Goal: Task Accomplishment & Management: Use online tool/utility

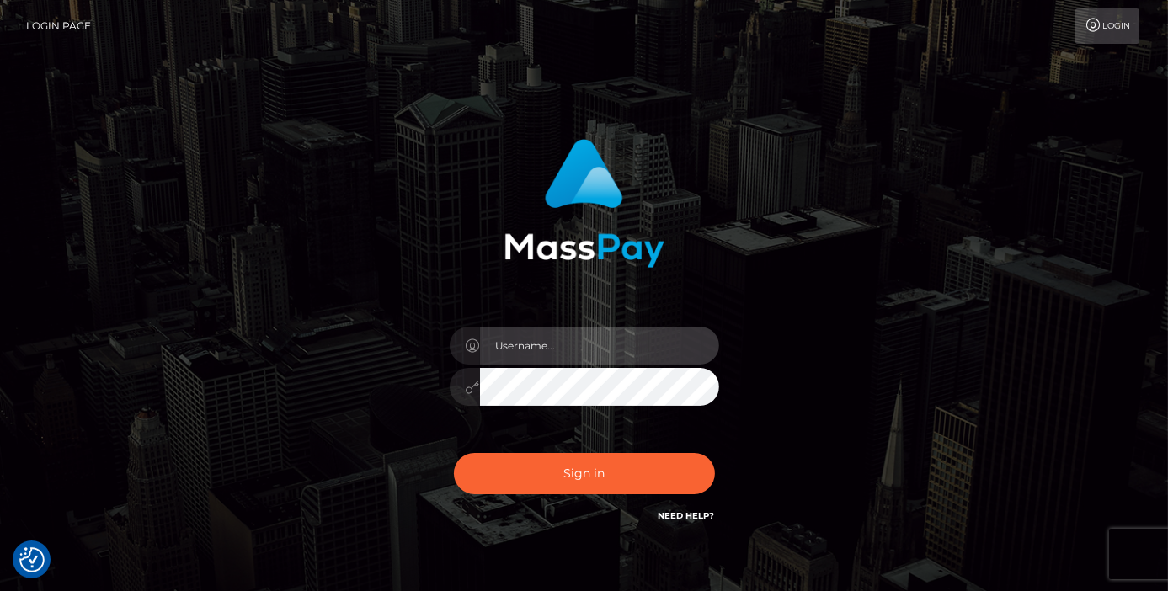
click at [536, 337] on input "text" at bounding box center [599, 346] width 239 height 38
type input "Edward"
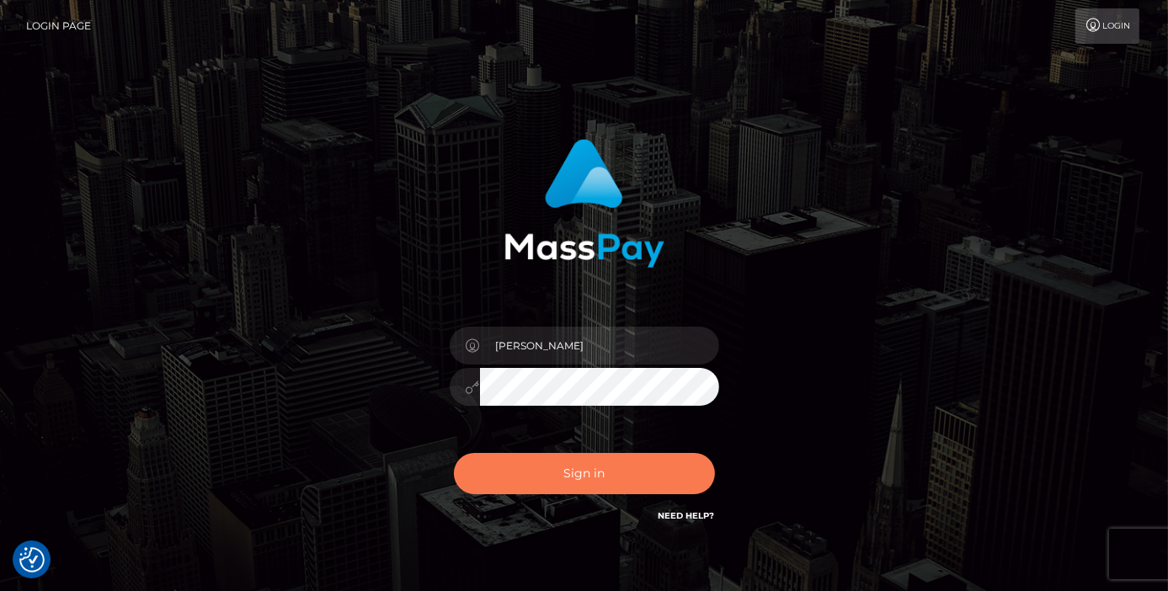
click at [576, 478] on button "Sign in" at bounding box center [584, 473] width 261 height 41
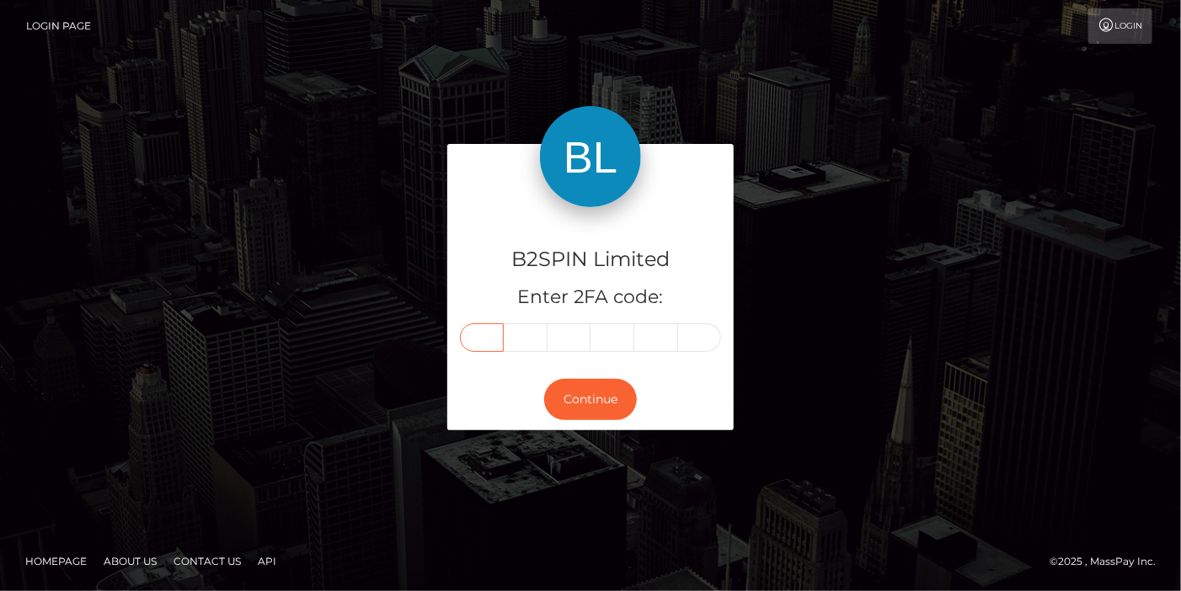
click at [488, 326] on input "text" at bounding box center [482, 337] width 44 height 29
paste input "0"
type input "0"
type input "4"
type input "8"
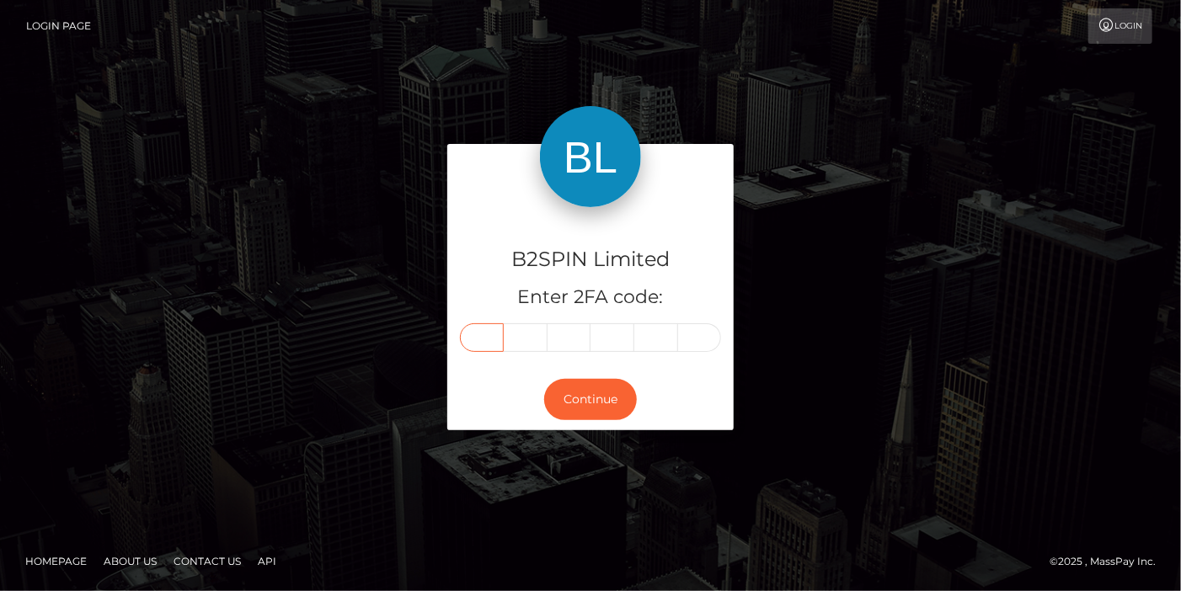
type input "5"
type input "4"
type input "8"
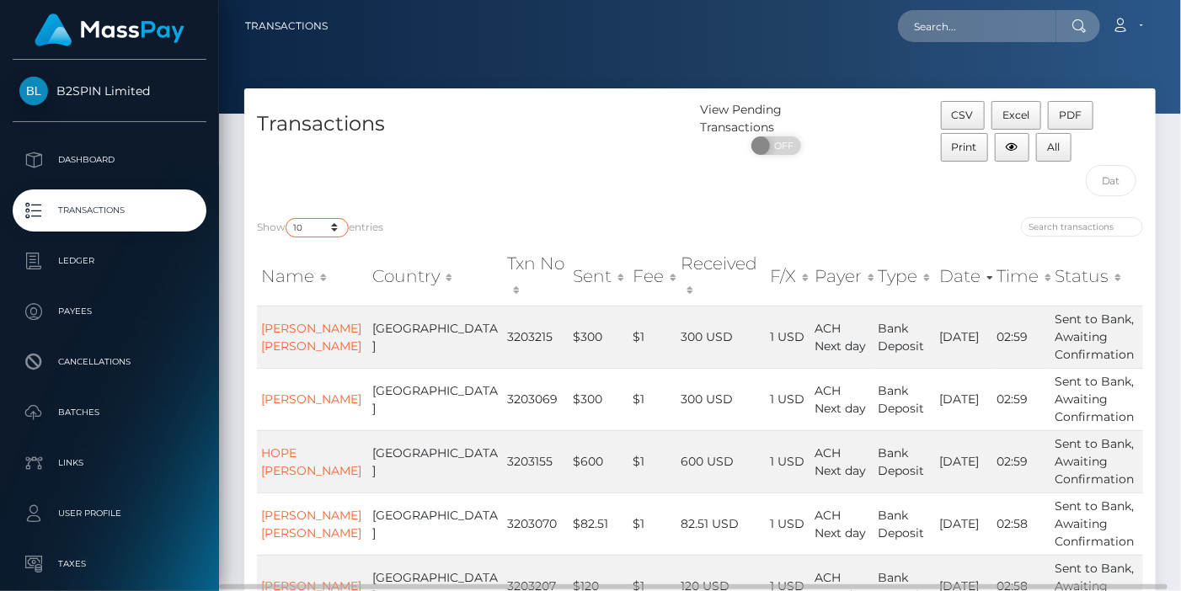
click at [292, 225] on select "10 25 50 100 250 500 1,000 3,500" at bounding box center [316, 227] width 63 height 19
drag, startPoint x: 302, startPoint y: 401, endPoint x: 312, endPoint y: 392, distance: 13.1
click at [302, 401] on link "JOHN ROBERT AUSTIN" at bounding box center [311, 399] width 100 height 15
click at [310, 227] on select "10 25 50 100 250 500 1,000 3,500" at bounding box center [316, 227] width 63 height 19
select select "3500"
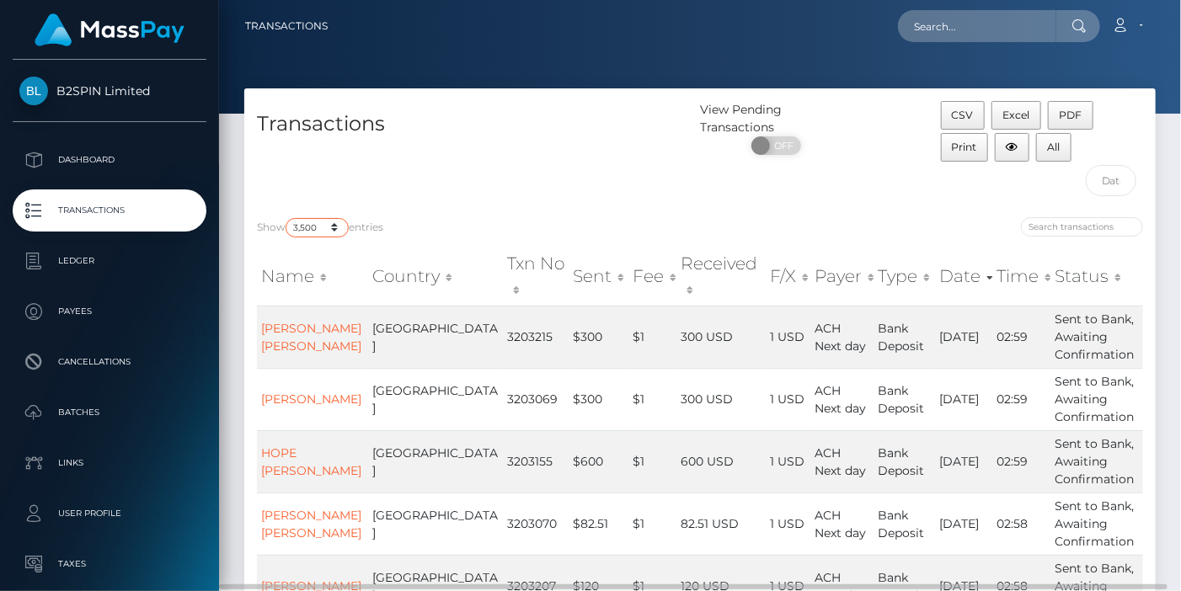
click at [287, 218] on select "10 25 50 100 250 500 1,000 3,500" at bounding box center [316, 227] width 63 height 19
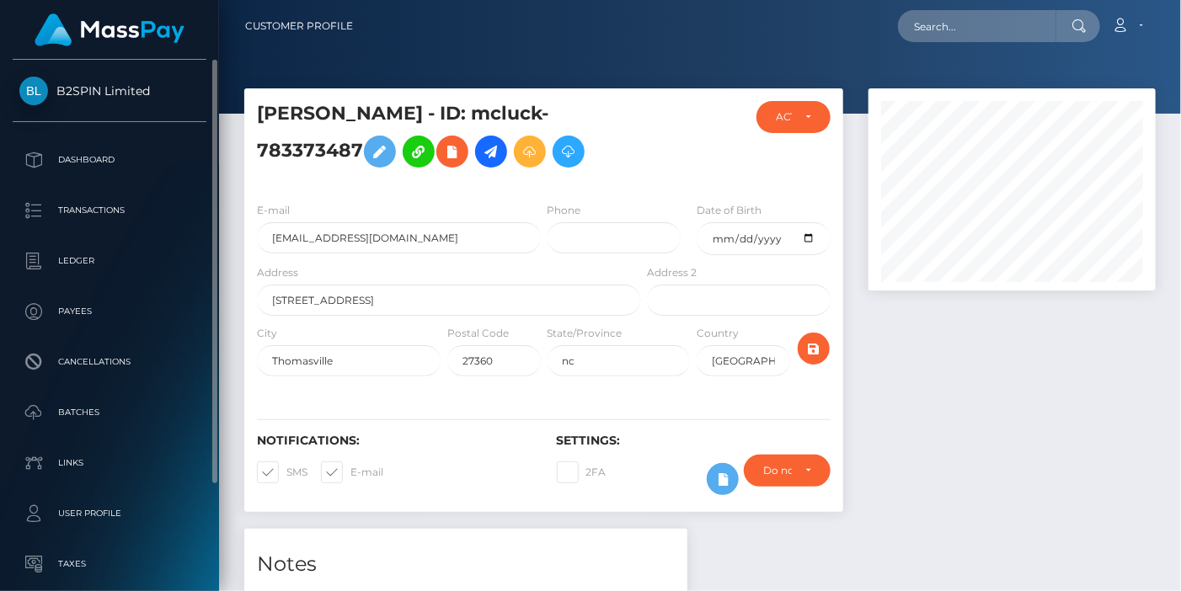
scroll to position [202, 286]
click at [100, 169] on p "Dashboard" at bounding box center [109, 159] width 180 height 25
click at [110, 216] on p "Transactions" at bounding box center [109, 210] width 180 height 25
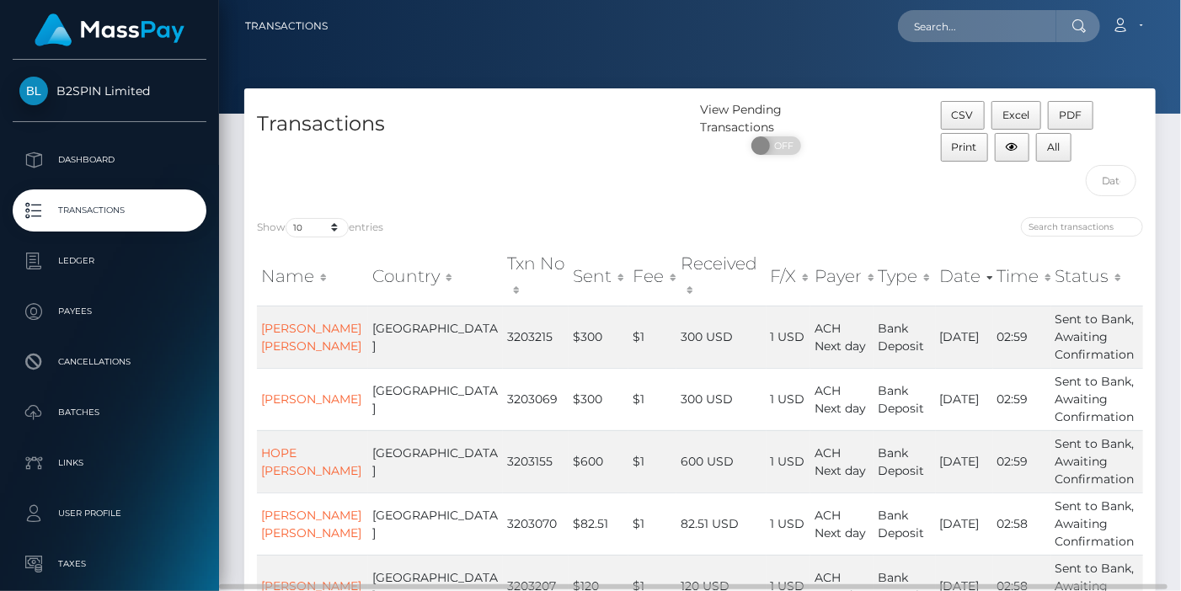
click at [312, 183] on div "Transactions" at bounding box center [472, 153] width 456 height 104
click at [308, 225] on select "10 25 50 100 250 500 1,000 3,500" at bounding box center [316, 227] width 63 height 19
select select "3500"
click at [287, 218] on select "10 25 50 100 250 500 1,000 3,500" at bounding box center [316, 227] width 63 height 19
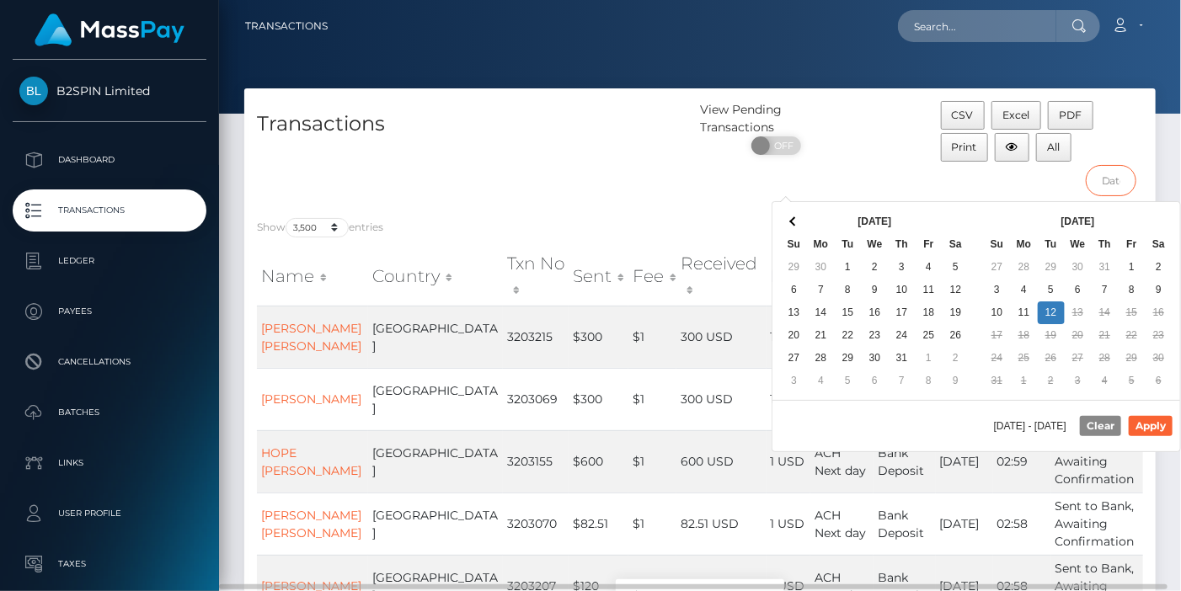
click at [1113, 177] on input "text" at bounding box center [1110, 180] width 51 height 31
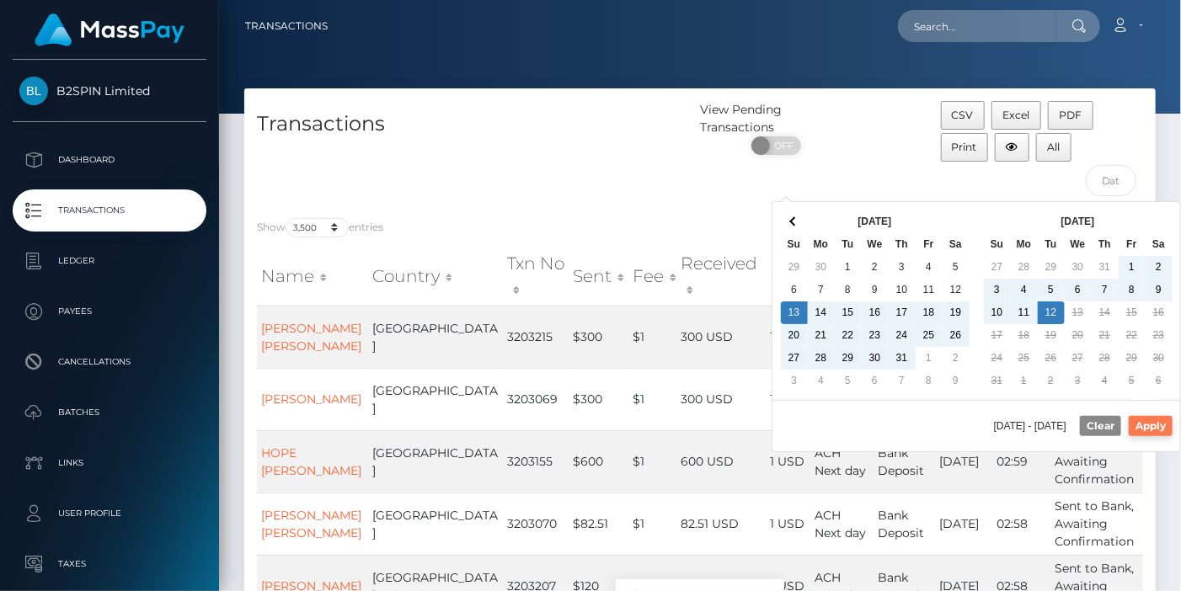
click at [1152, 427] on button "Apply" at bounding box center [1150, 426] width 44 height 20
type input "07/13/2025 - 08/12/2025"
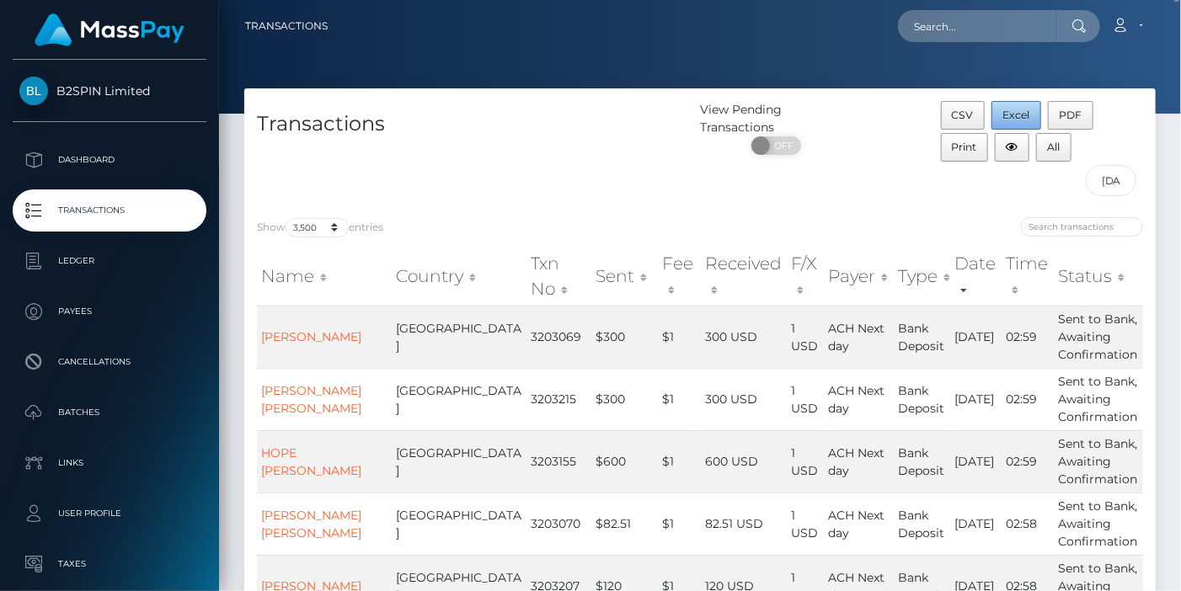
click at [1011, 105] on button "Excel" at bounding box center [1016, 115] width 50 height 29
